Goal: Navigation & Orientation: Find specific page/section

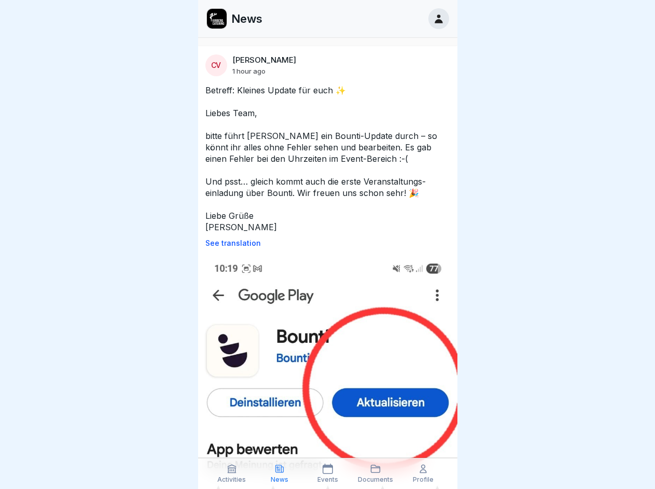
click at [323, 243] on p "See translation" at bounding box center [327, 243] width 245 height 8
click at [232, 474] on icon at bounding box center [232, 469] width 10 height 10
click at [280, 474] on icon at bounding box center [279, 469] width 10 height 10
click at [327, 474] on icon at bounding box center [328, 469] width 10 height 10
click at [376, 474] on icon at bounding box center [375, 469] width 10 height 10
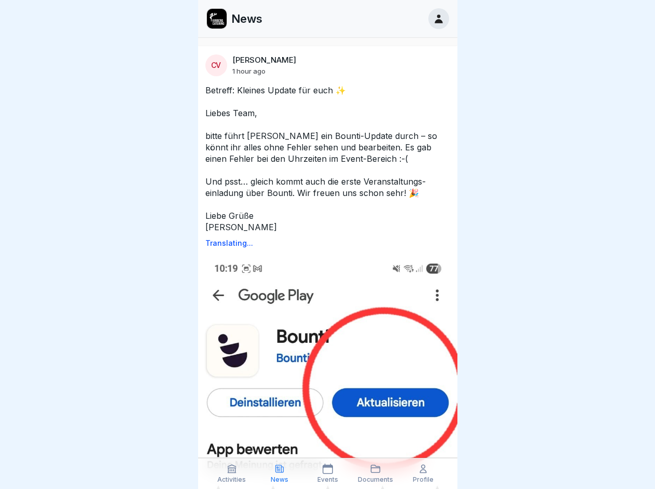
click at [423, 474] on icon at bounding box center [423, 469] width 10 height 10
